Goal: Find specific page/section: Find specific page/section

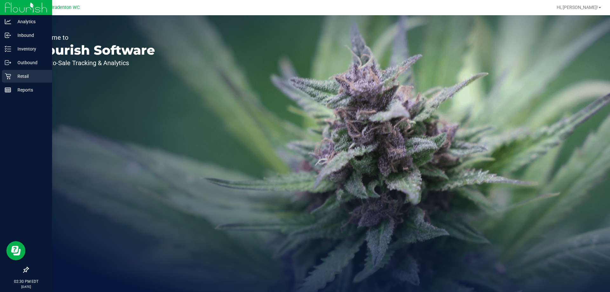
click at [11, 74] on p "Retail" at bounding box center [30, 76] width 38 height 8
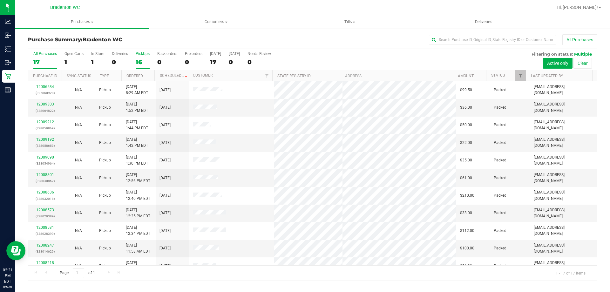
click at [144, 56] on label "PickUps 16" at bounding box center [143, 59] width 14 height 17
click at [0, 0] on input "PickUps 16" at bounding box center [0, 0] width 0 height 0
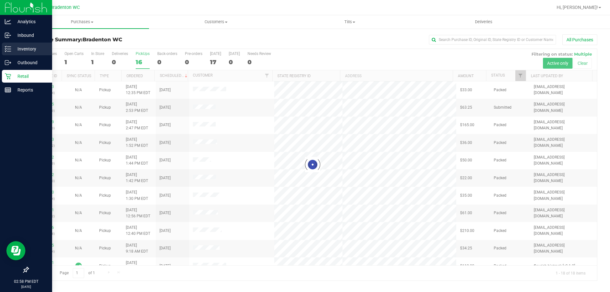
click at [12, 46] on p "Inventory" at bounding box center [30, 49] width 38 height 8
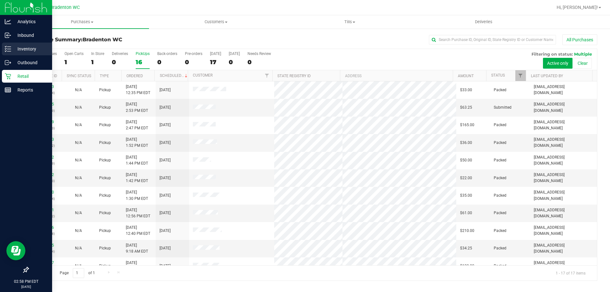
click at [21, 48] on p "Inventory" at bounding box center [30, 49] width 38 height 8
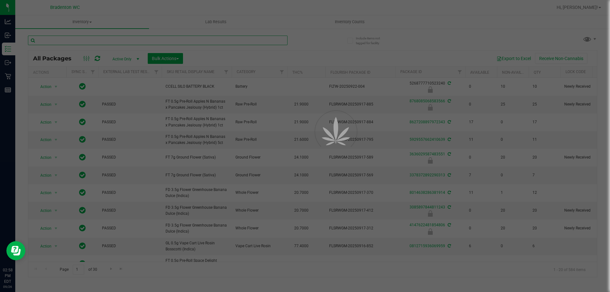
click at [86, 39] on input "text" at bounding box center [158, 41] width 260 height 10
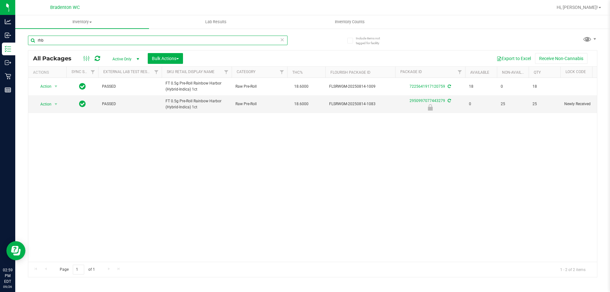
type input "rhb"
click at [281, 39] on icon at bounding box center [282, 40] width 4 height 8
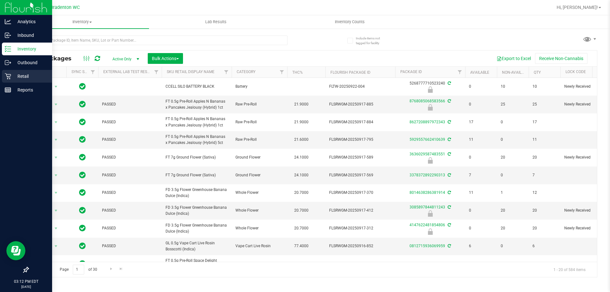
click at [5, 77] on icon at bounding box center [8, 76] width 6 height 6
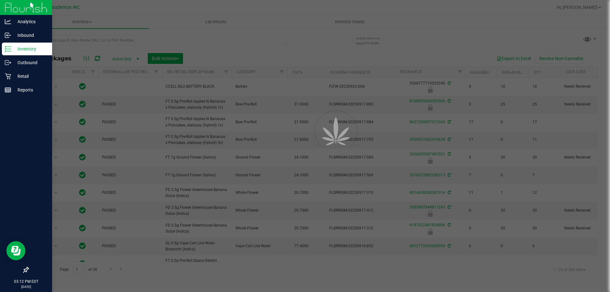
click at [14, 52] on p "Inventory" at bounding box center [30, 49] width 38 height 8
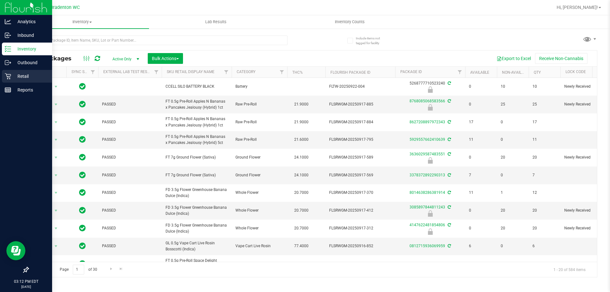
click at [22, 82] on div "Retail" at bounding box center [27, 76] width 50 height 13
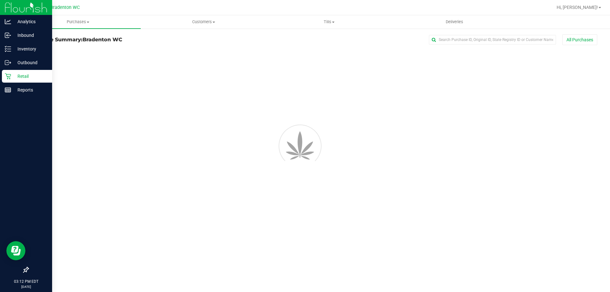
click at [22, 79] on p "Retail" at bounding box center [30, 76] width 38 height 8
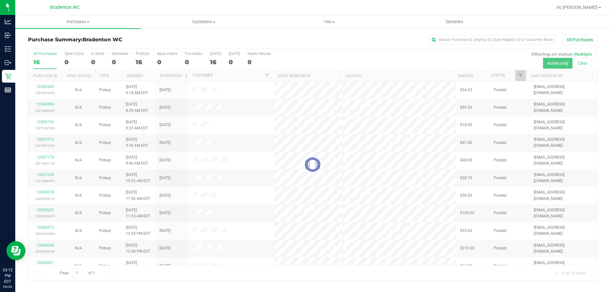
click at [142, 55] on div at bounding box center [312, 165] width 569 height 232
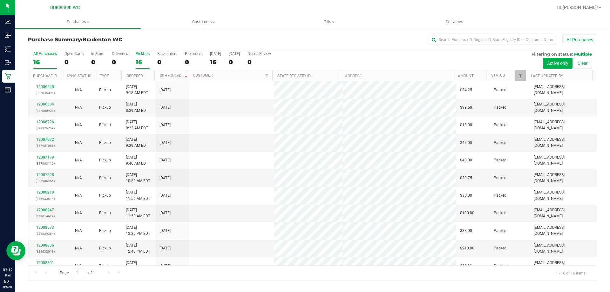
click at [136, 58] on label "PickUps 16" at bounding box center [143, 59] width 14 height 17
click at [0, 0] on input "PickUps 16" at bounding box center [0, 0] width 0 height 0
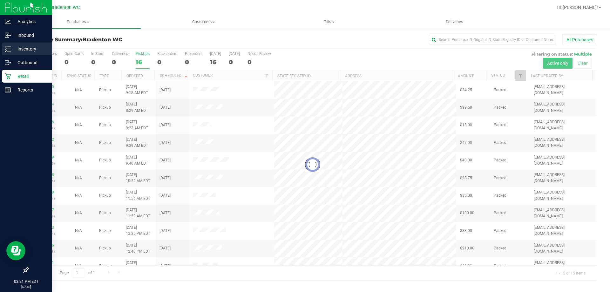
click at [16, 49] on p "Inventory" at bounding box center [30, 49] width 38 height 8
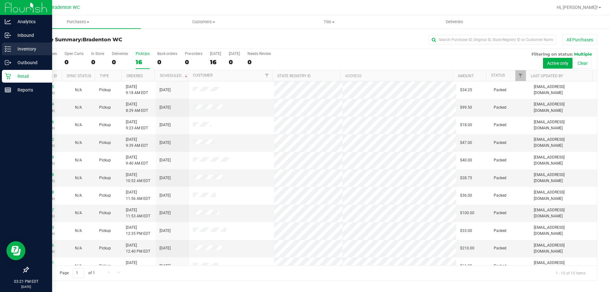
click at [38, 50] on p "Inventory" at bounding box center [30, 49] width 38 height 8
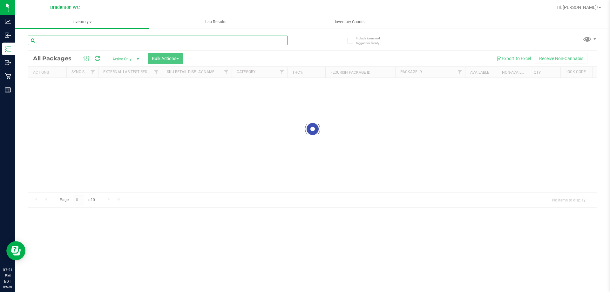
click at [156, 39] on input "text" at bounding box center [158, 41] width 260 height 10
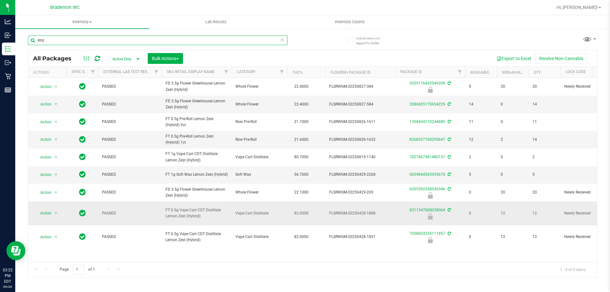
type input "lmz"
